Goal: Navigation & Orientation: Find specific page/section

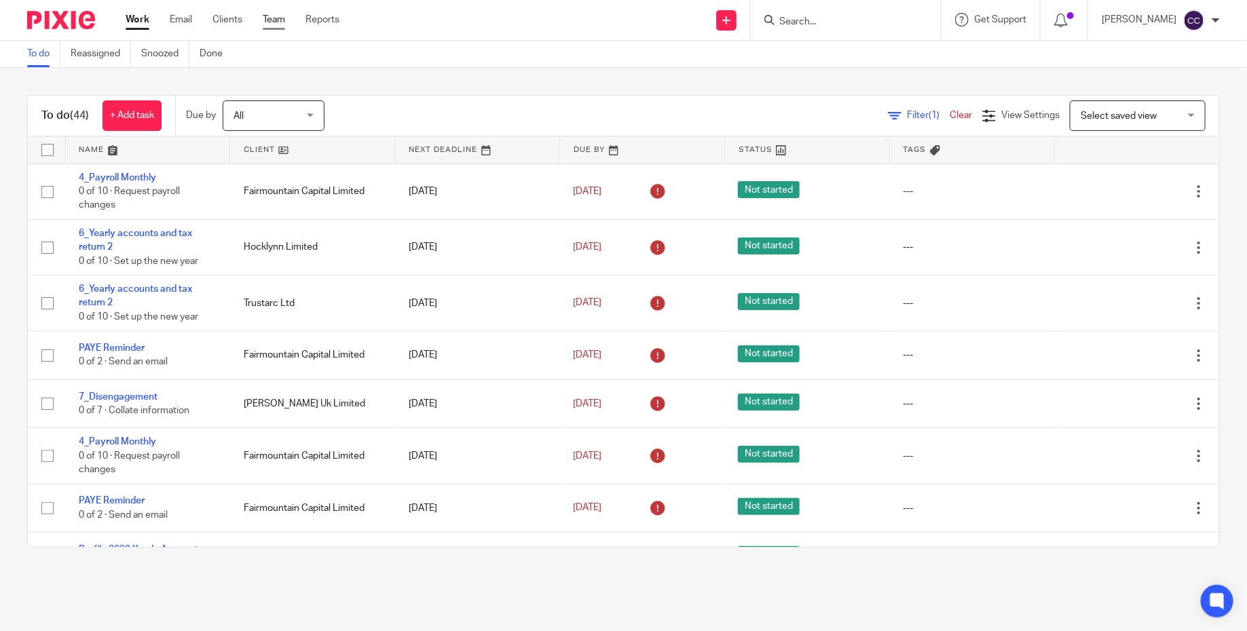
click at [265, 13] on link "Team" at bounding box center [274, 20] width 22 height 14
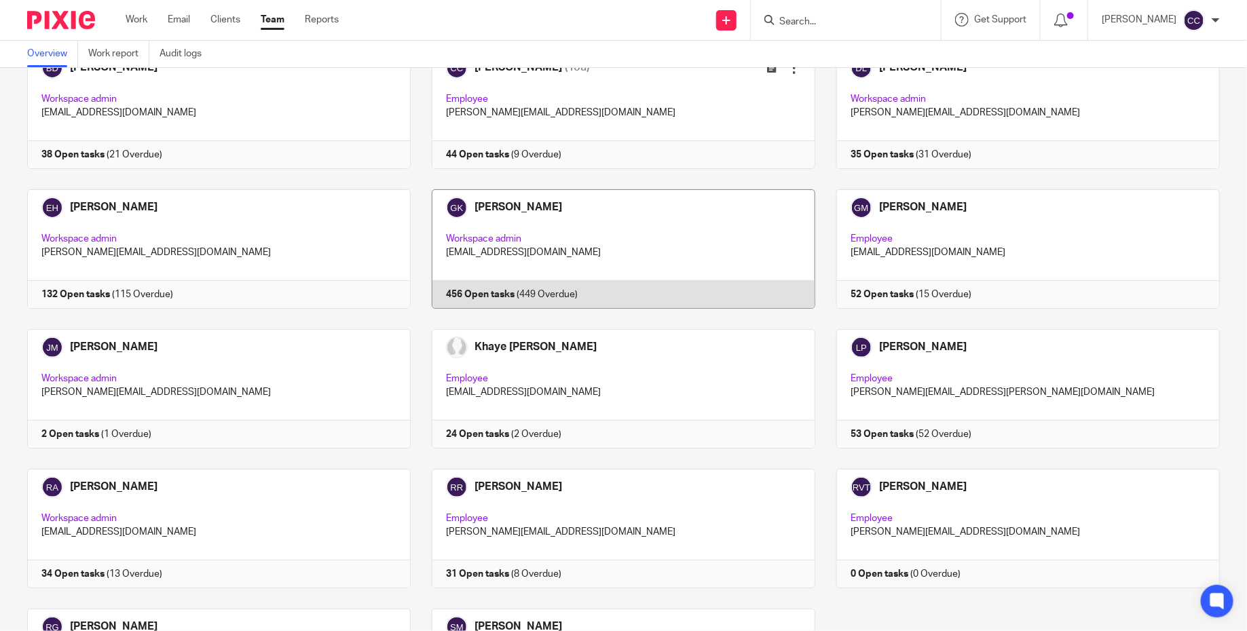
scroll to position [9, 0]
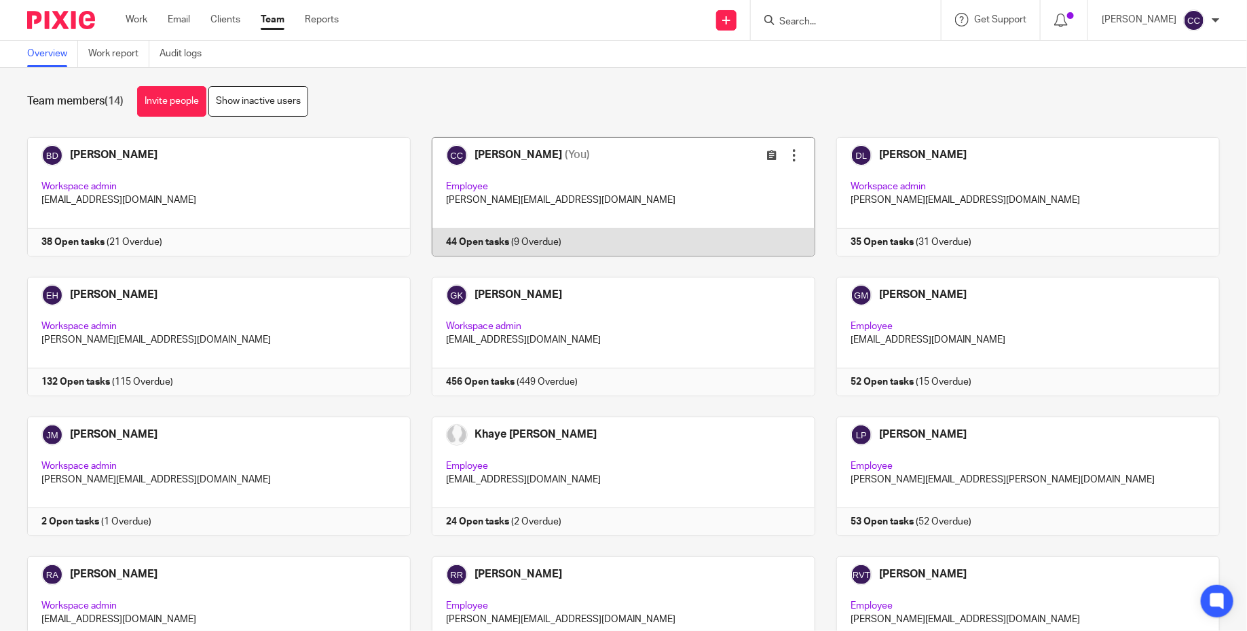
click at [532, 206] on link at bounding box center [613, 196] width 405 height 119
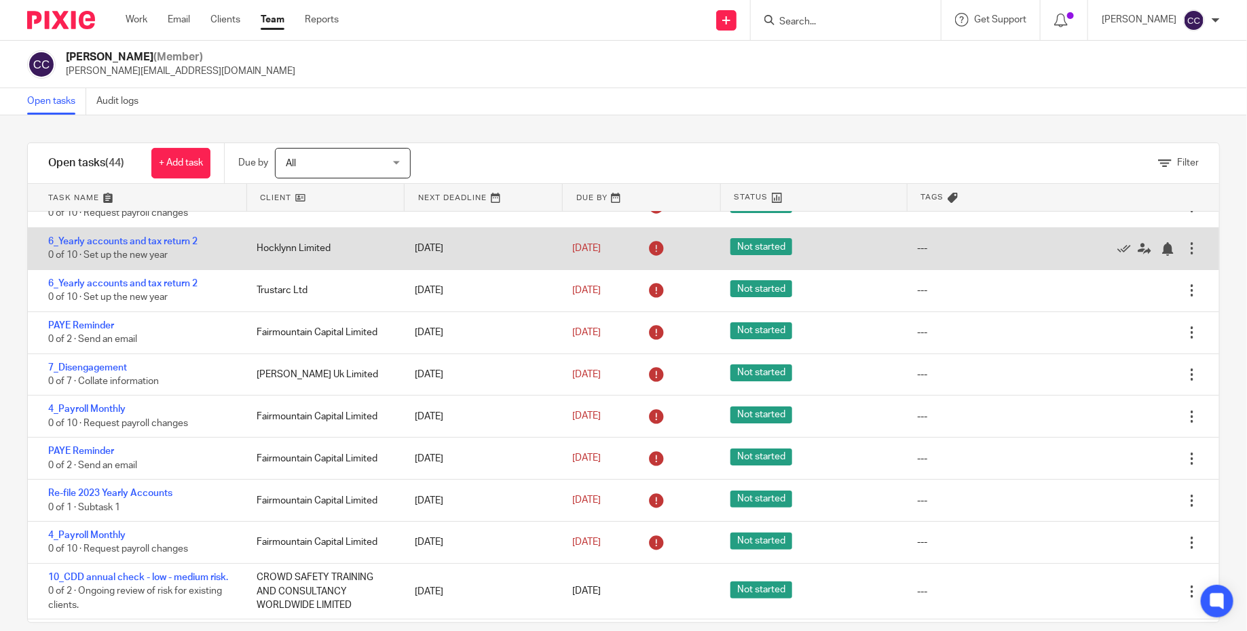
scroll to position [29, 0]
